Goal: Communication & Community: Answer question/provide support

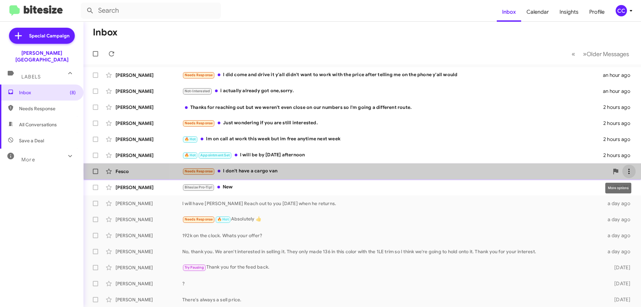
click at [625, 170] on icon at bounding box center [629, 171] width 8 height 8
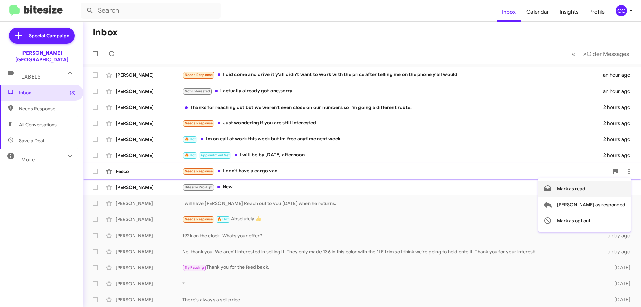
click at [585, 188] on span "Mark as read" at bounding box center [571, 189] width 28 height 16
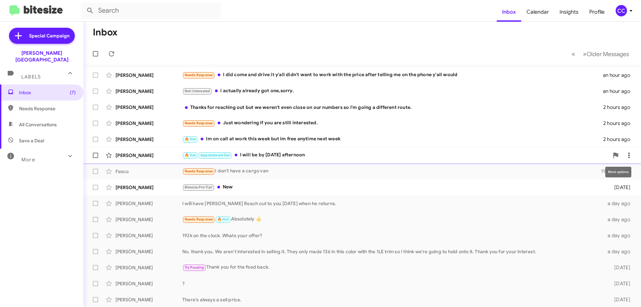
click at [625, 156] on icon at bounding box center [629, 155] width 8 height 8
click at [141, 108] on div at bounding box center [320, 153] width 641 height 307
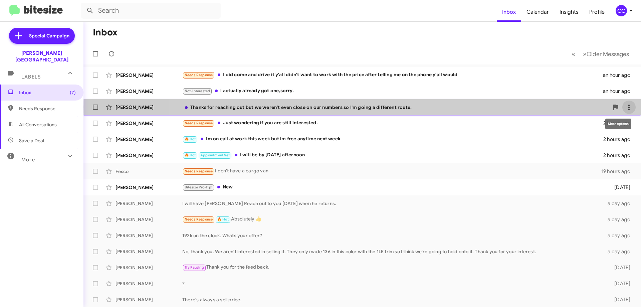
click at [625, 107] on icon at bounding box center [629, 107] width 8 height 8
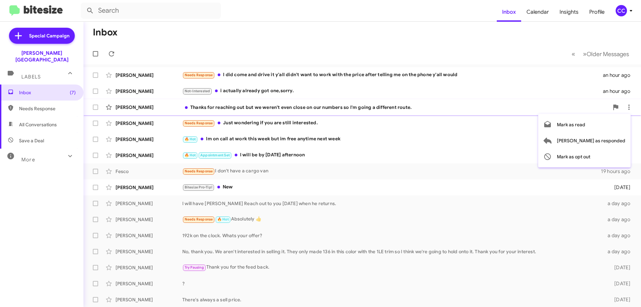
click at [135, 76] on div at bounding box center [320, 153] width 641 height 307
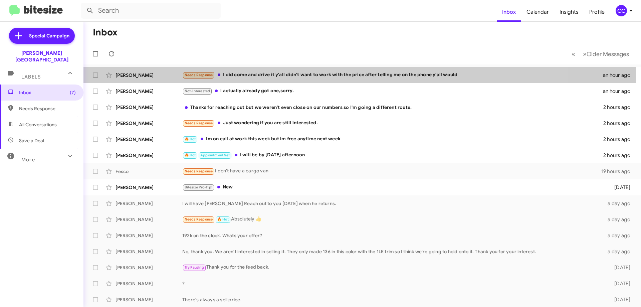
click at [135, 76] on div "[PERSON_NAME]" at bounding box center [149, 75] width 67 height 7
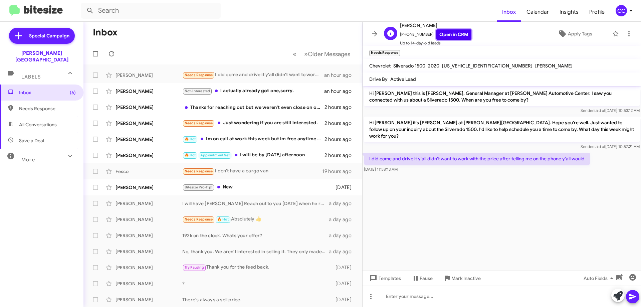
click at [451, 34] on link "Open in CRM" at bounding box center [454, 34] width 35 height 10
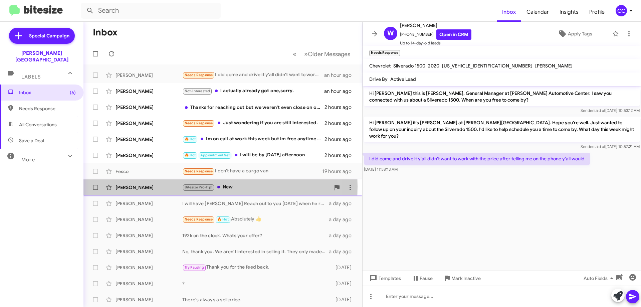
click at [138, 186] on div "[PERSON_NAME]" at bounding box center [149, 187] width 67 height 7
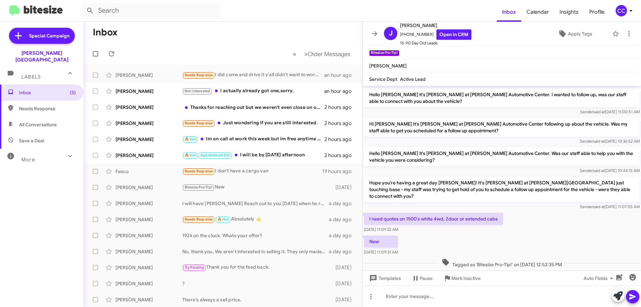
scroll to position [109, 0]
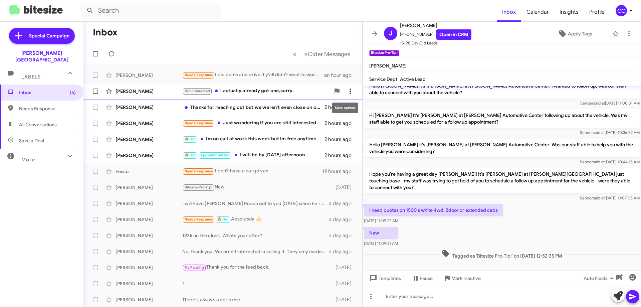
click at [347, 91] on icon at bounding box center [350, 91] width 8 height 8
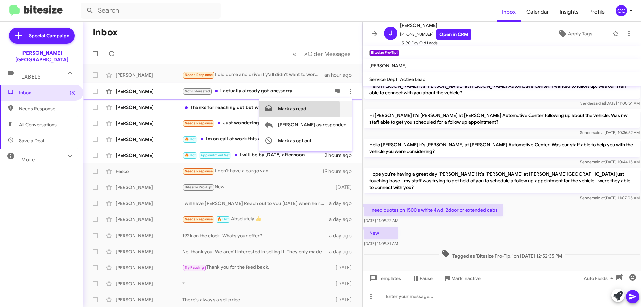
click at [307, 110] on span "Mark as read" at bounding box center [292, 109] width 28 height 16
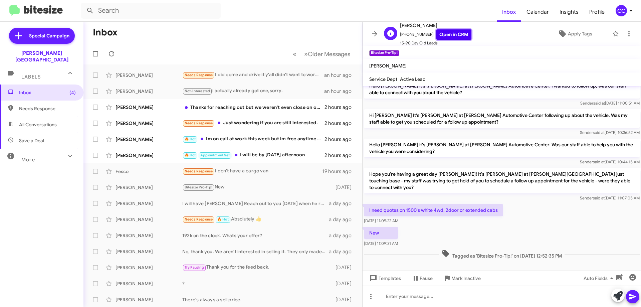
click at [449, 30] on link "Open in CRM" at bounding box center [454, 34] width 35 height 10
click at [136, 137] on div "[PERSON_NAME]" at bounding box center [149, 139] width 67 height 7
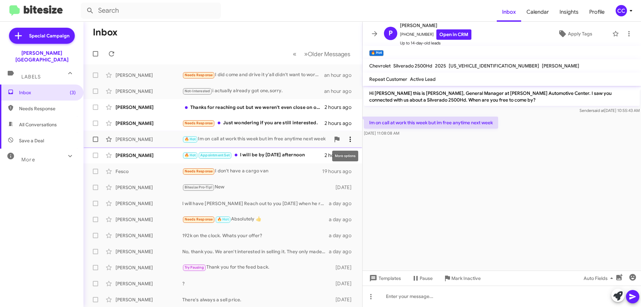
click at [350, 141] on icon at bounding box center [350, 139] width 1 height 5
click at [332, 175] on span "[PERSON_NAME] as responded" at bounding box center [312, 173] width 68 height 16
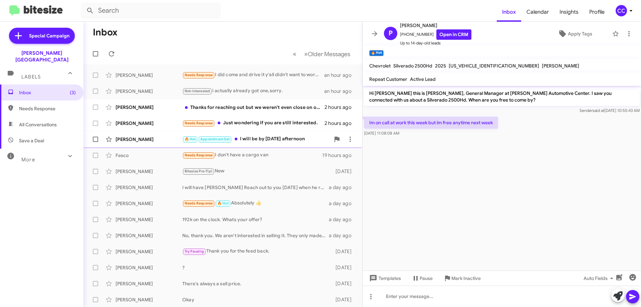
click at [137, 138] on div "[PERSON_NAME]" at bounding box center [149, 139] width 67 height 7
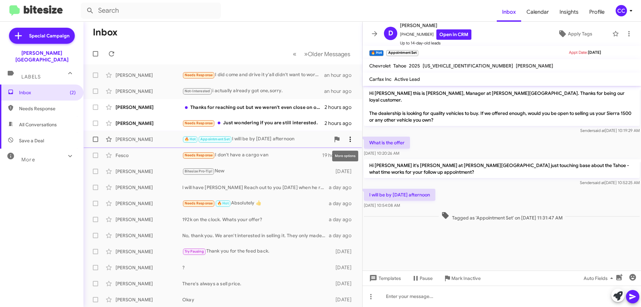
click at [346, 140] on icon at bounding box center [350, 139] width 8 height 8
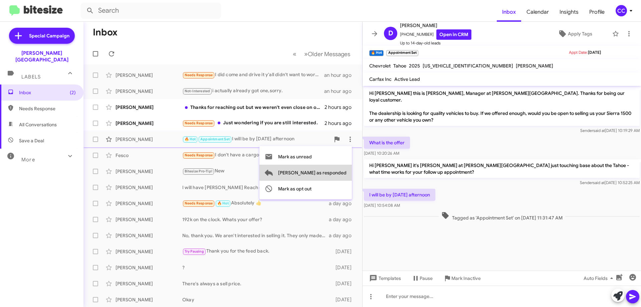
click at [337, 173] on span "[PERSON_NAME] as responded" at bounding box center [312, 173] width 68 height 16
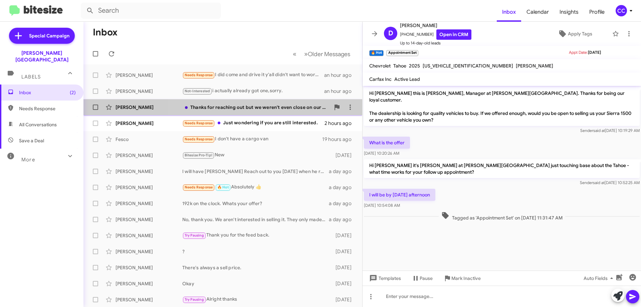
click at [270, 108] on div "Thanks for reaching out but we weren't even close on our numbers so I'm going a…" at bounding box center [256, 107] width 148 height 7
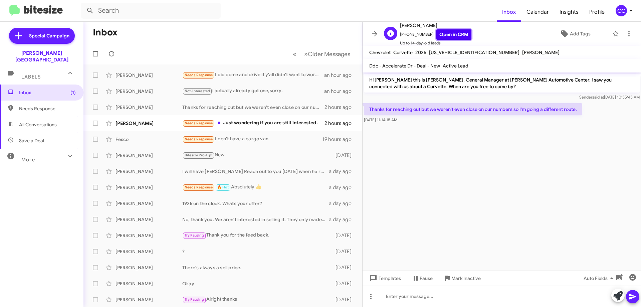
click at [446, 36] on link "Open in CRM" at bounding box center [454, 34] width 35 height 10
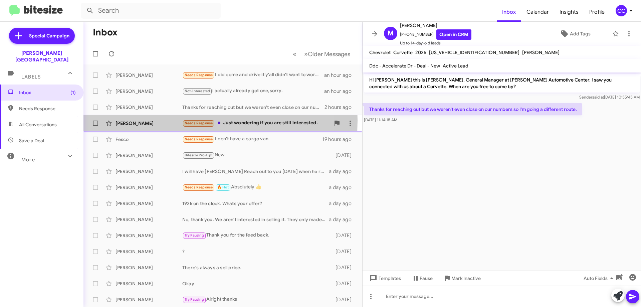
click at [134, 120] on div "[PERSON_NAME]" at bounding box center [149, 123] width 67 height 7
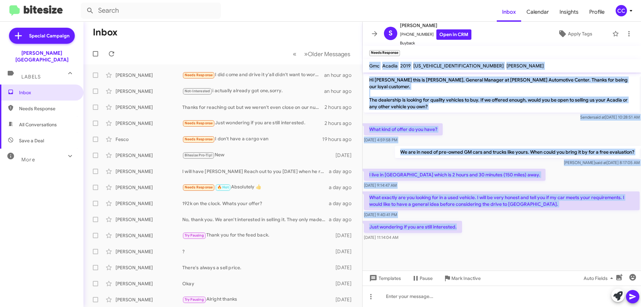
drag, startPoint x: 460, startPoint y: 221, endPoint x: 371, endPoint y: 68, distance: 176.9
click at [371, 68] on div "S [PERSON_NAME] [PHONE_NUMBER] Open in CRM Buyback Apply Tags Needs Response × …" at bounding box center [502, 164] width 279 height 285
copy div "Gmc Acadia 2019 [US_VEHICLE_IDENTIFICATION_NUMBER] [PERSON_NAME] Hi [PERSON_NAM…"
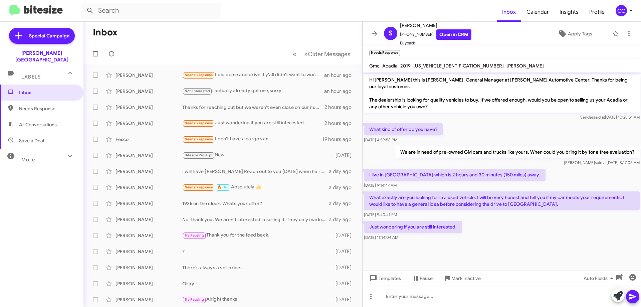
drag, startPoint x: 502, startPoint y: 239, endPoint x: 503, endPoint y: 234, distance: 5.1
click at [503, 242] on div at bounding box center [502, 247] width 279 height 10
click at [452, 35] on link "Open in CRM" at bounding box center [454, 34] width 35 height 10
click at [37, 105] on span "Needs Response" at bounding box center [47, 108] width 57 height 7
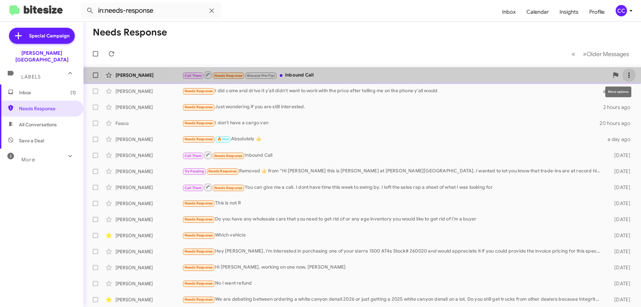
click at [625, 73] on icon at bounding box center [629, 75] width 8 height 8
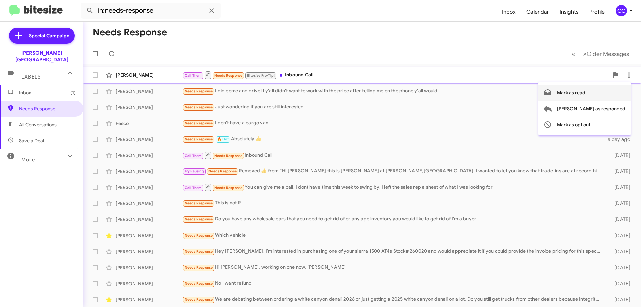
click at [585, 92] on span "Mark as read" at bounding box center [571, 92] width 28 height 16
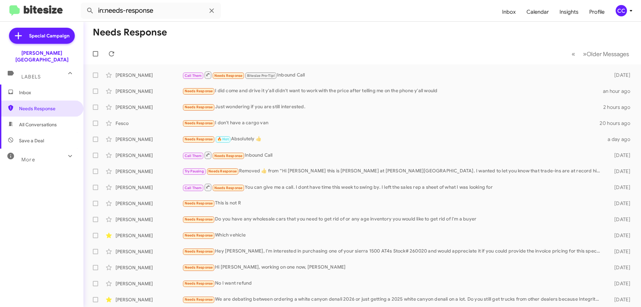
click at [40, 121] on span "All Conversations" at bounding box center [38, 124] width 38 height 7
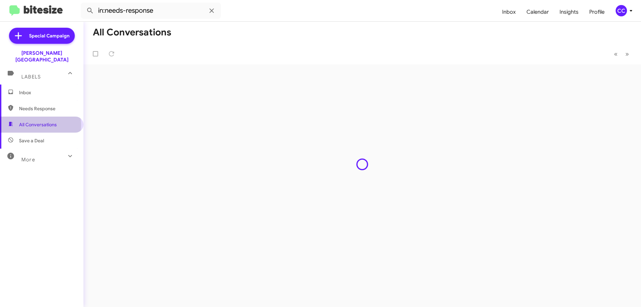
type input "in:all-conversations"
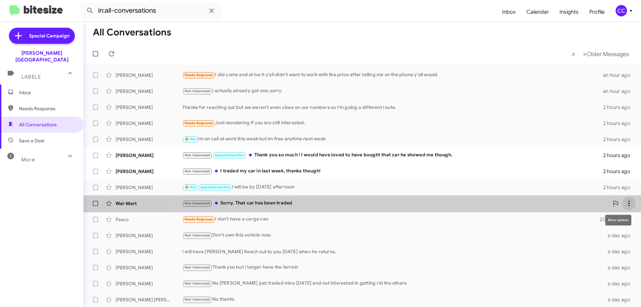
click at [625, 199] on button at bounding box center [629, 203] width 13 height 13
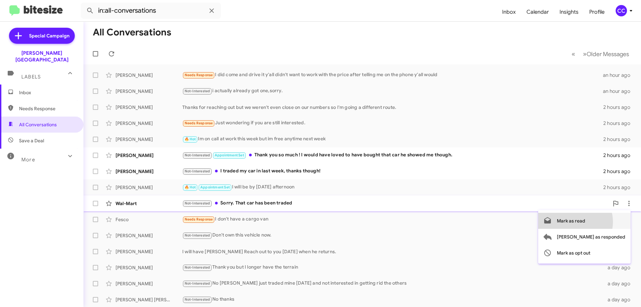
click at [585, 222] on span "Mark as read" at bounding box center [571, 221] width 28 height 16
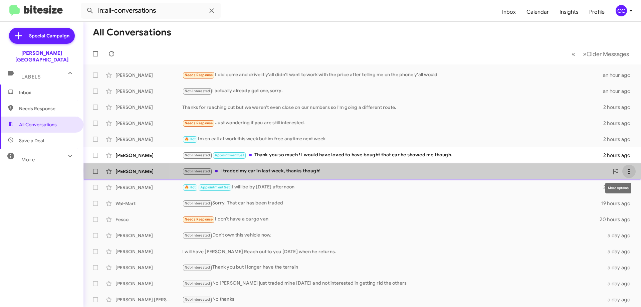
click at [626, 171] on icon at bounding box center [629, 171] width 8 height 8
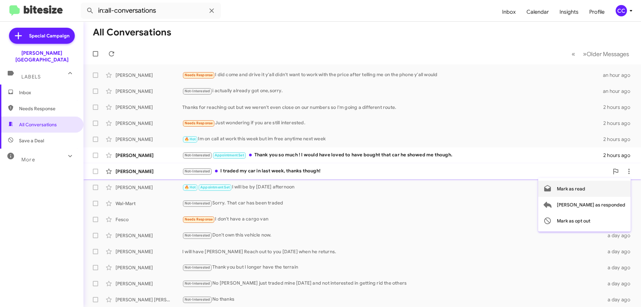
click at [585, 188] on span "Mark as read" at bounding box center [571, 189] width 28 height 16
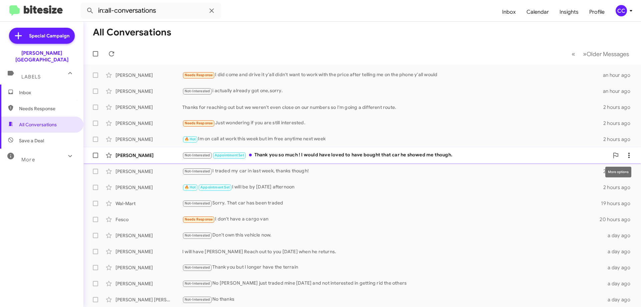
click at [629, 153] on icon at bounding box center [629, 155] width 1 height 5
click at [585, 170] on span "Mark as read" at bounding box center [571, 173] width 28 height 16
click at [23, 89] on span "Inbox" at bounding box center [47, 92] width 57 height 7
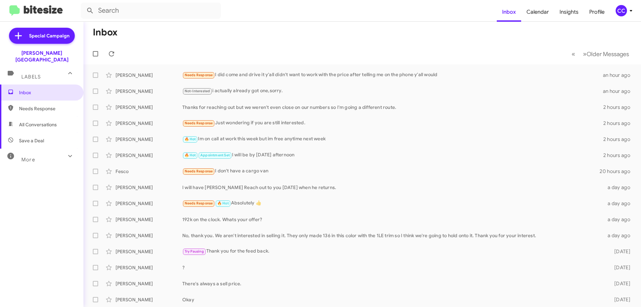
click at [54, 105] on span "Needs Response" at bounding box center [47, 108] width 57 height 7
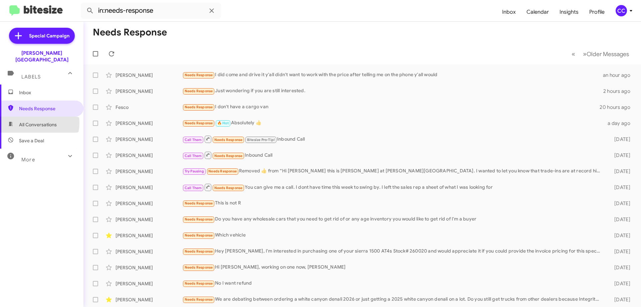
click at [38, 121] on span "All Conversations" at bounding box center [38, 124] width 38 height 7
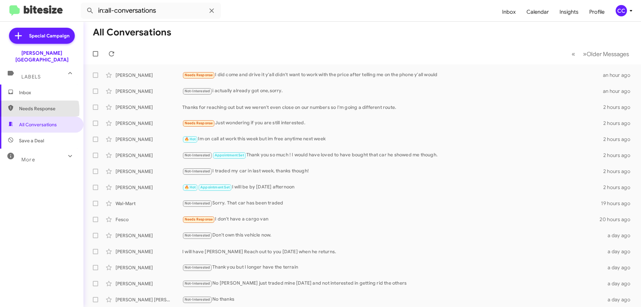
click at [31, 105] on span "Needs Response" at bounding box center [47, 108] width 57 height 7
type input "in:needs-response"
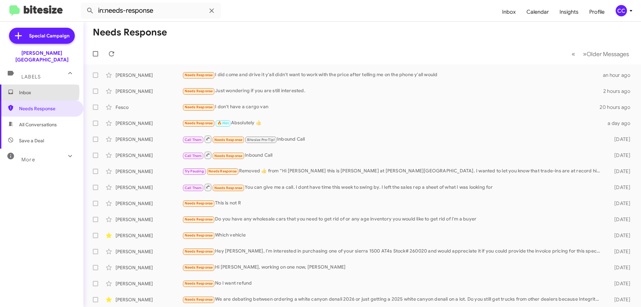
click at [27, 89] on span "Inbox" at bounding box center [47, 92] width 57 height 7
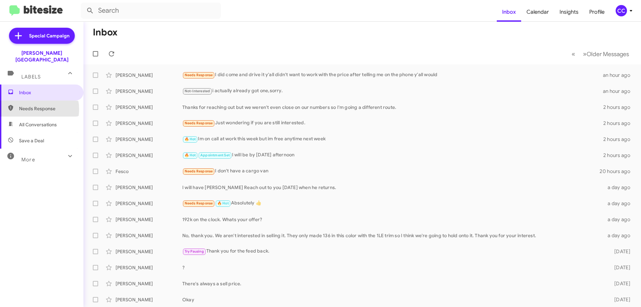
click at [31, 105] on span "Needs Response" at bounding box center [47, 108] width 57 height 7
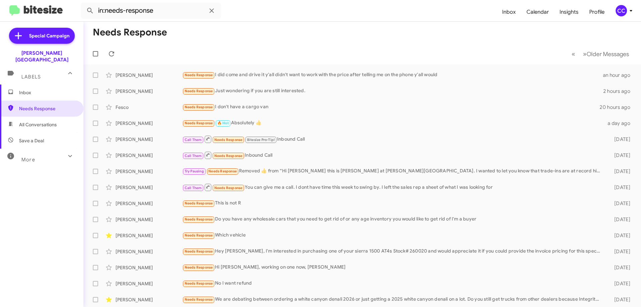
click at [29, 121] on span "All Conversations" at bounding box center [38, 124] width 38 height 7
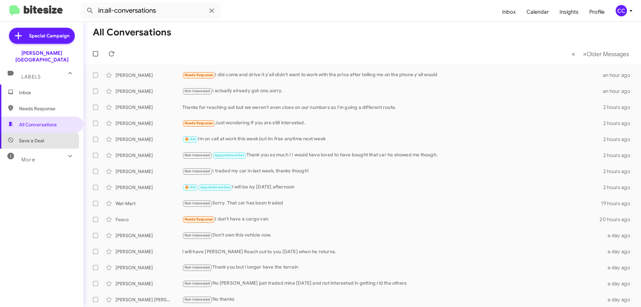
click at [24, 137] on span "Save a Deal" at bounding box center [31, 140] width 25 height 7
type input "in:not-interested"
